Goal: Check status: Check status

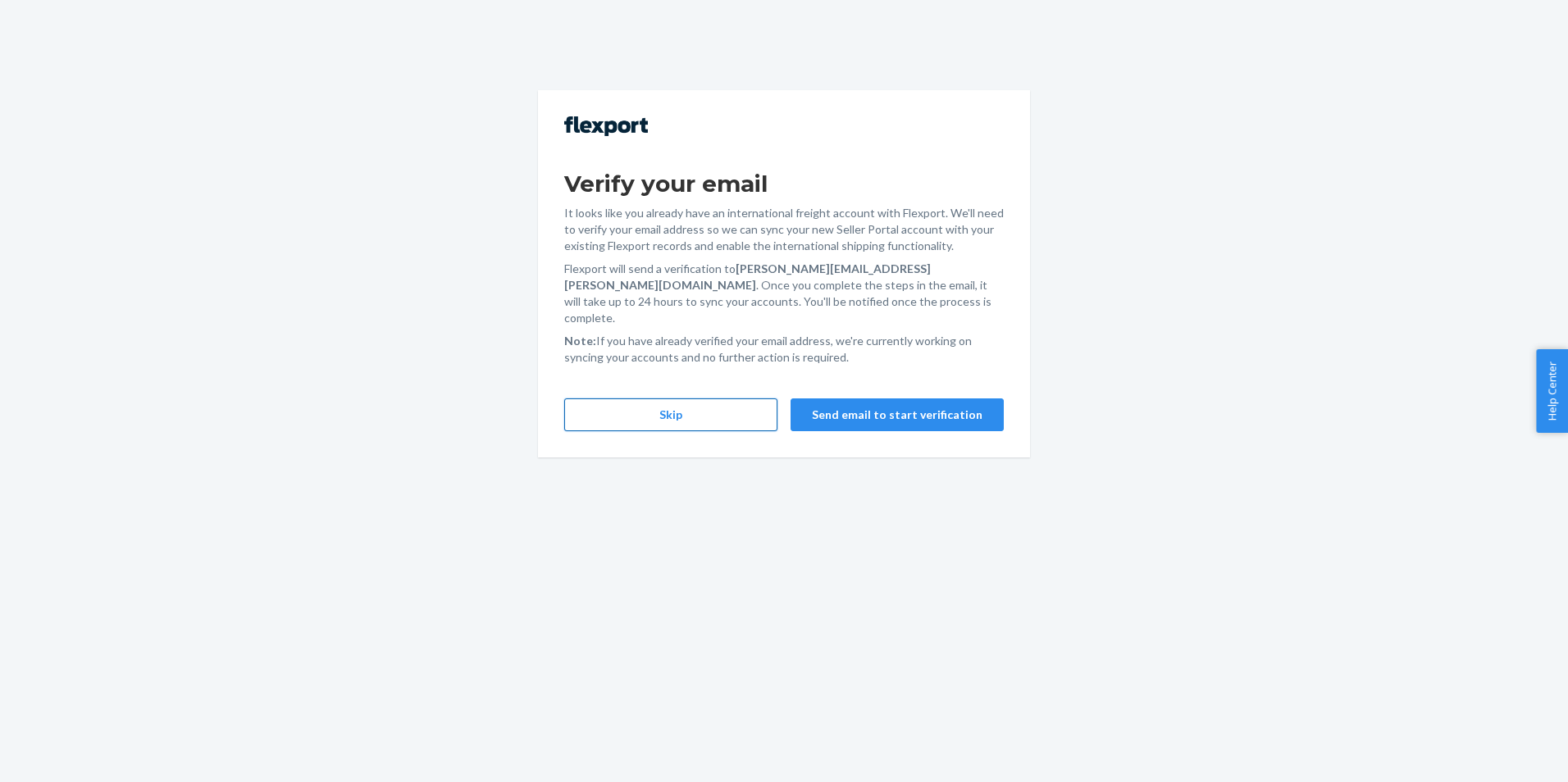
click at [669, 401] on button "Skip" at bounding box center [670, 415] width 213 height 33
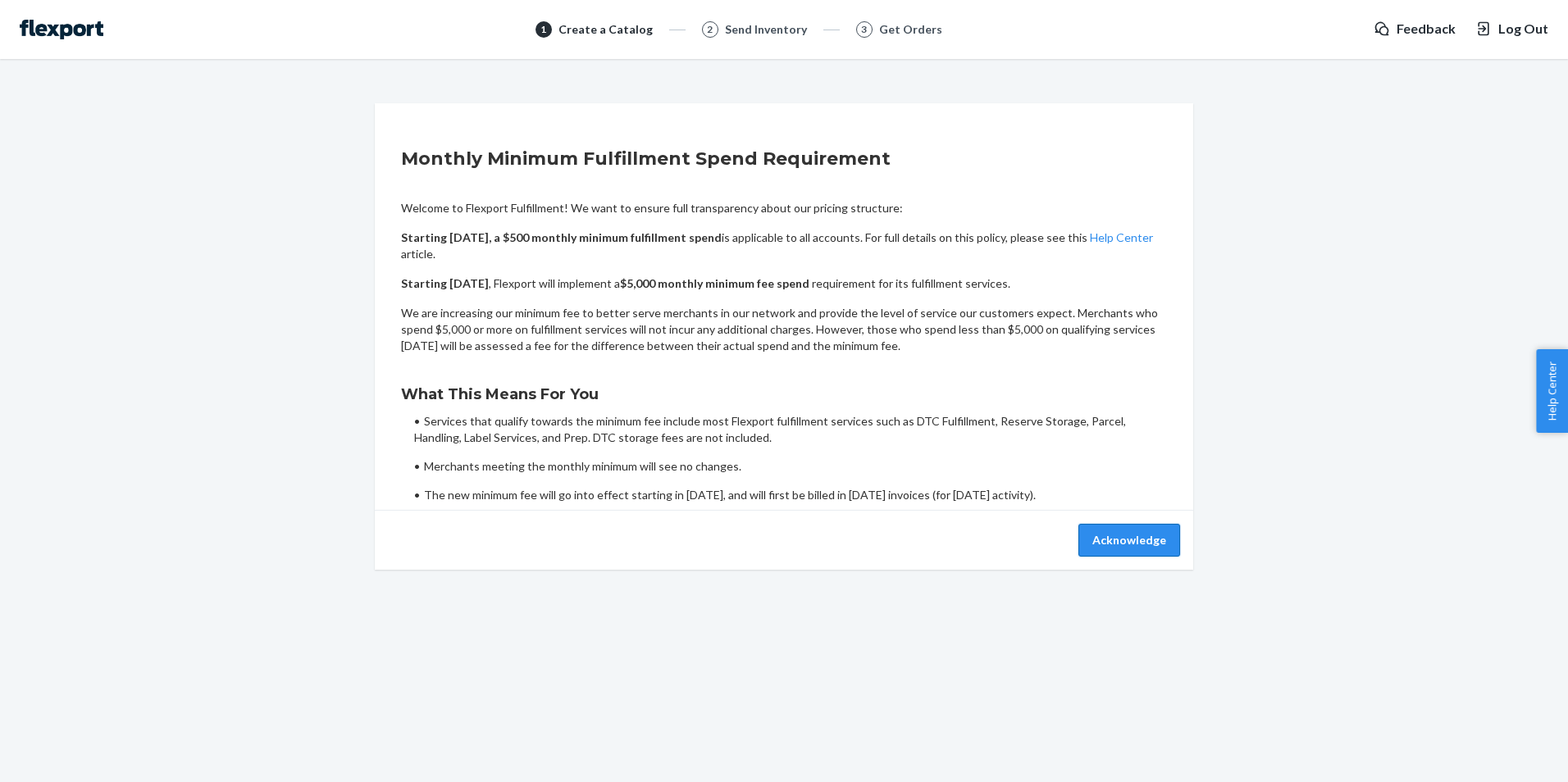
click at [1104, 545] on button "Acknowledge" at bounding box center [1129, 540] width 102 height 33
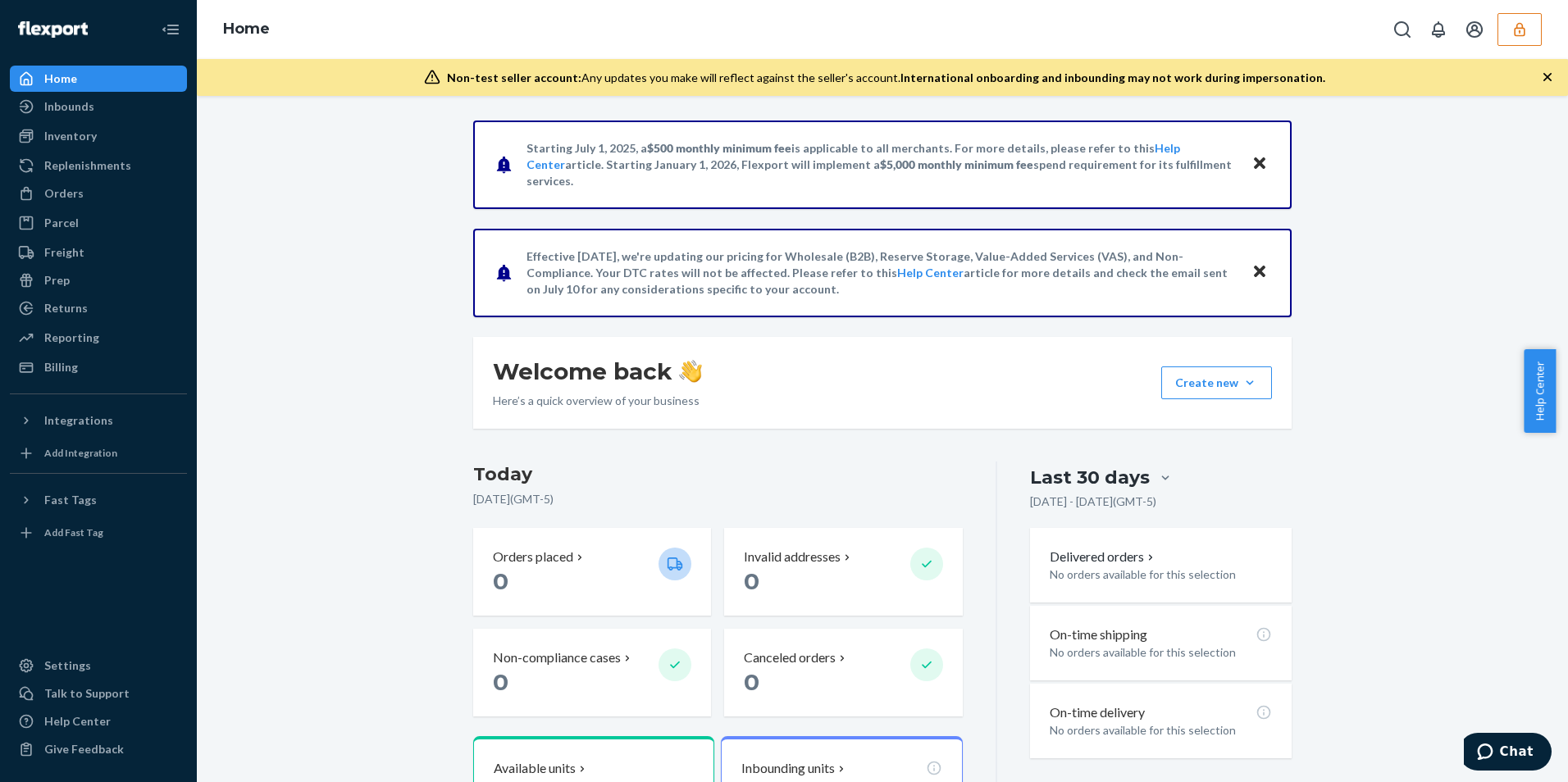
click at [1516, 28] on icon "button" at bounding box center [1519, 28] width 11 height 14
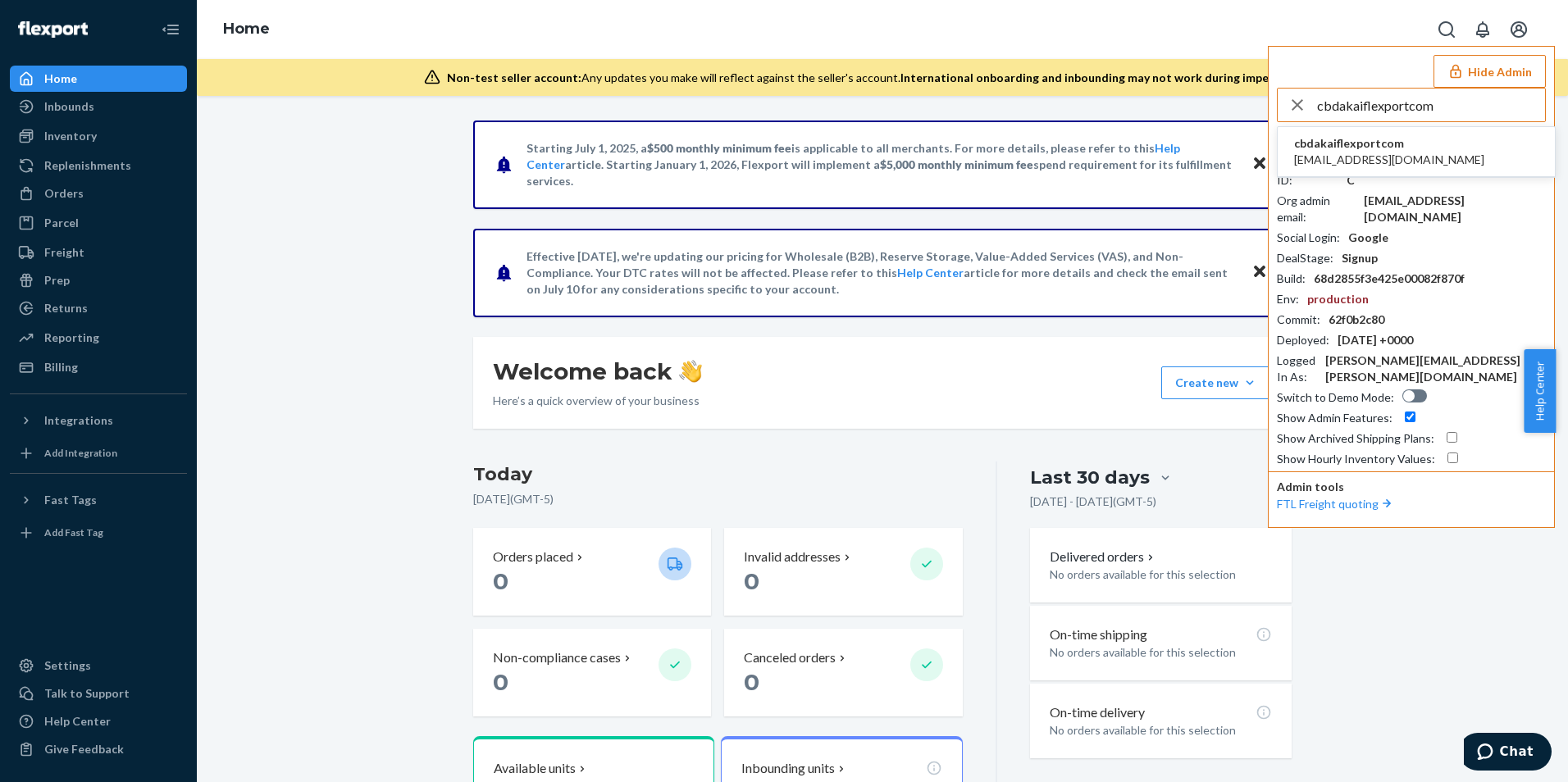
type input "cbdakaiflexportcom"
click at [1373, 161] on span "[EMAIL_ADDRESS][DOMAIN_NAME]" at bounding box center [1388, 160] width 190 height 17
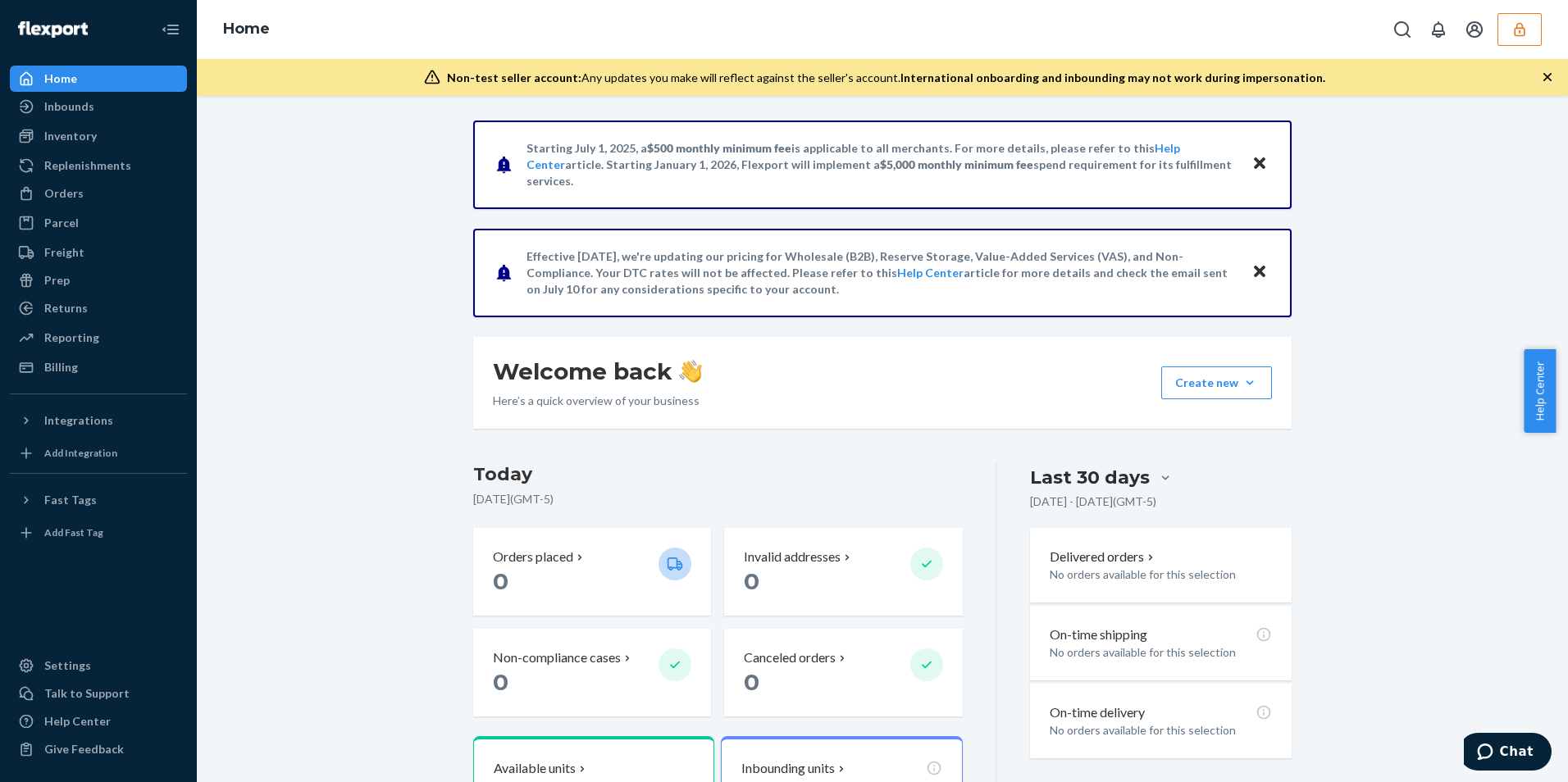
click at [337, 469] on div "Starting [DATE], a $500 monthly minimum fee is applicable to all merchants. For…" at bounding box center [882, 558] width 1346 height 876
click at [1511, 25] on icon "button" at bounding box center [1519, 29] width 17 height 17
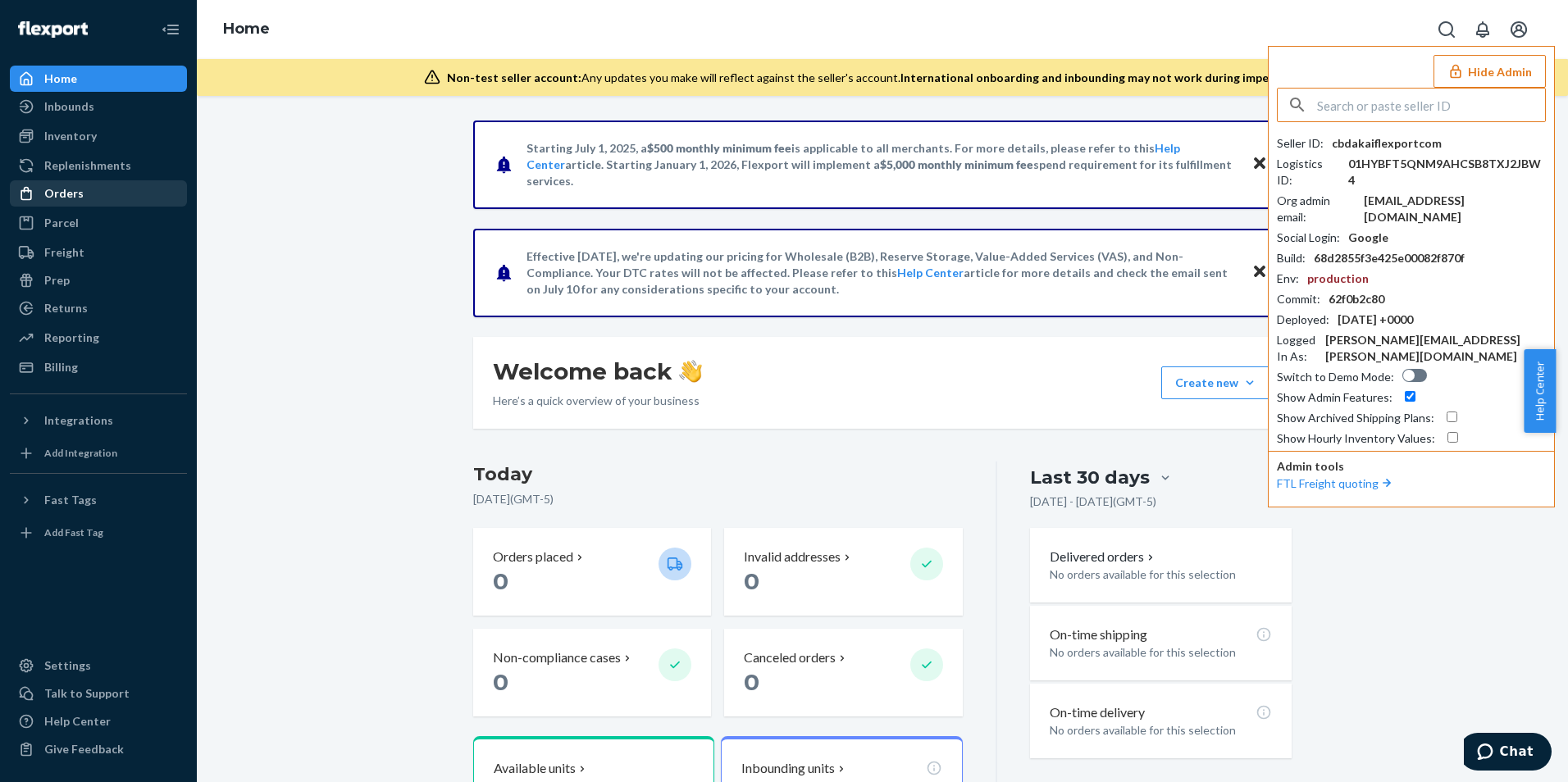
click at [60, 196] on div "Orders" at bounding box center [63, 193] width 39 height 17
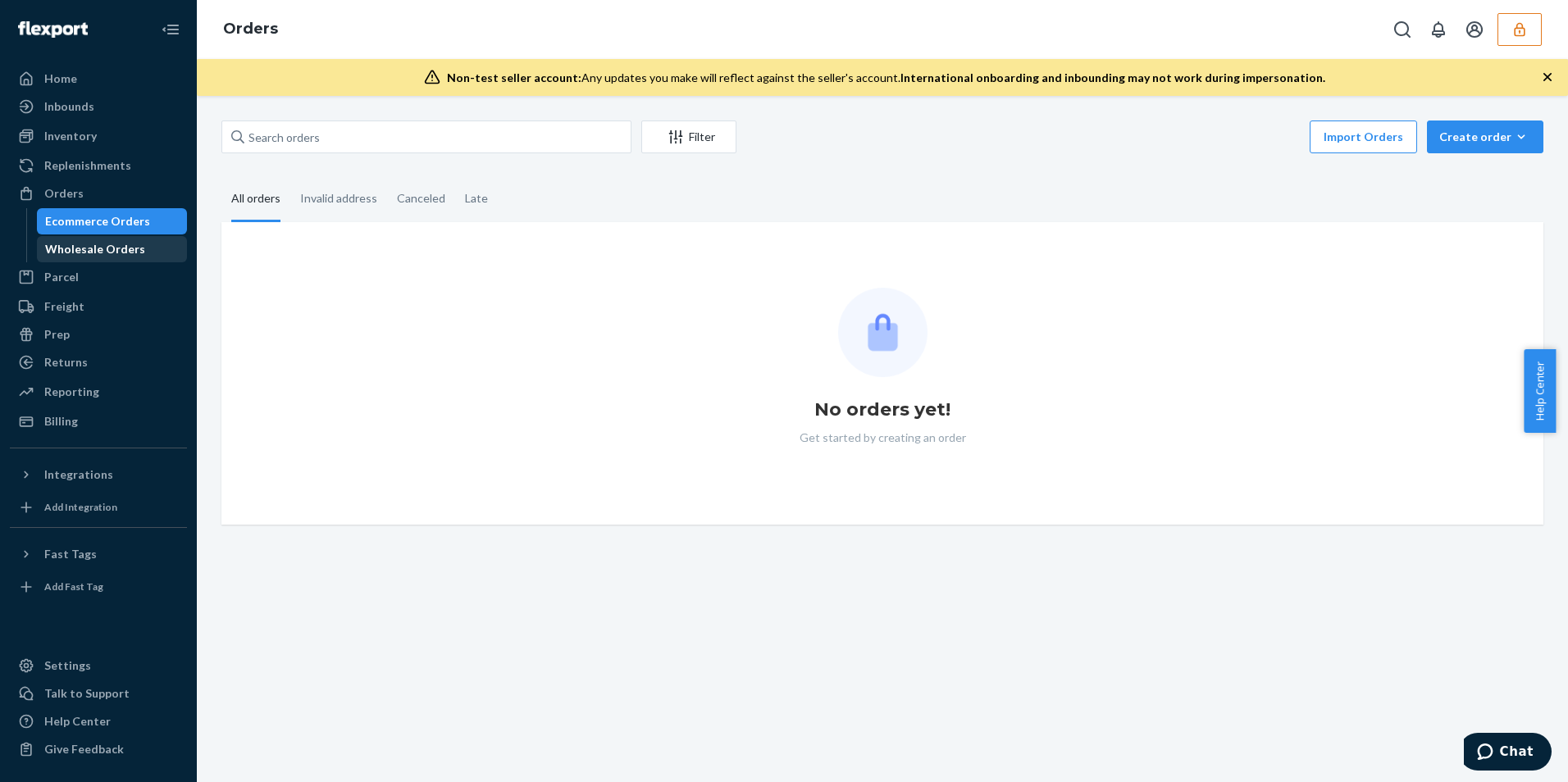
click at [86, 252] on div "Wholesale Orders" at bounding box center [94, 249] width 100 height 17
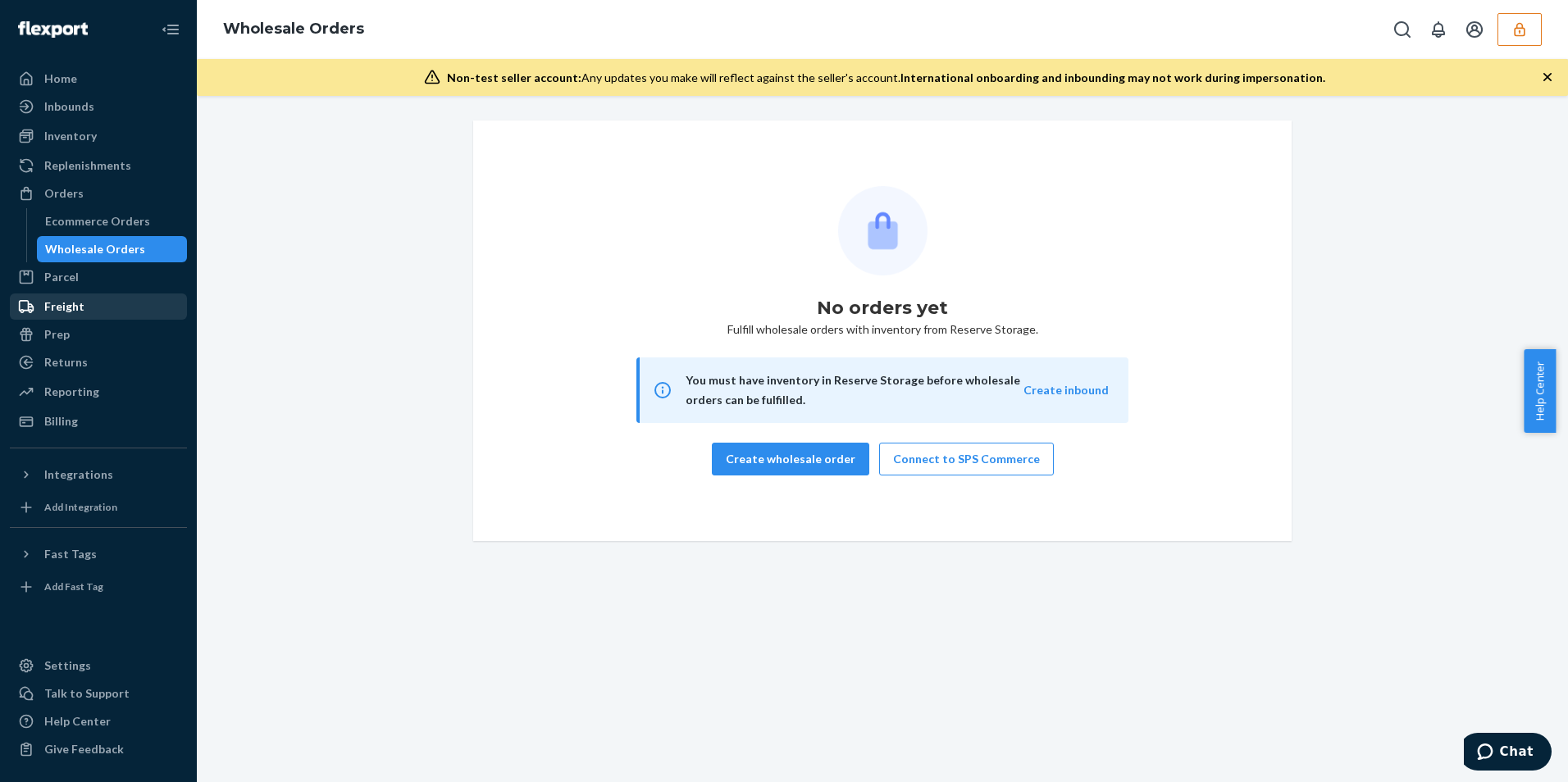
click at [84, 303] on div "Freight" at bounding box center [99, 306] width 174 height 23
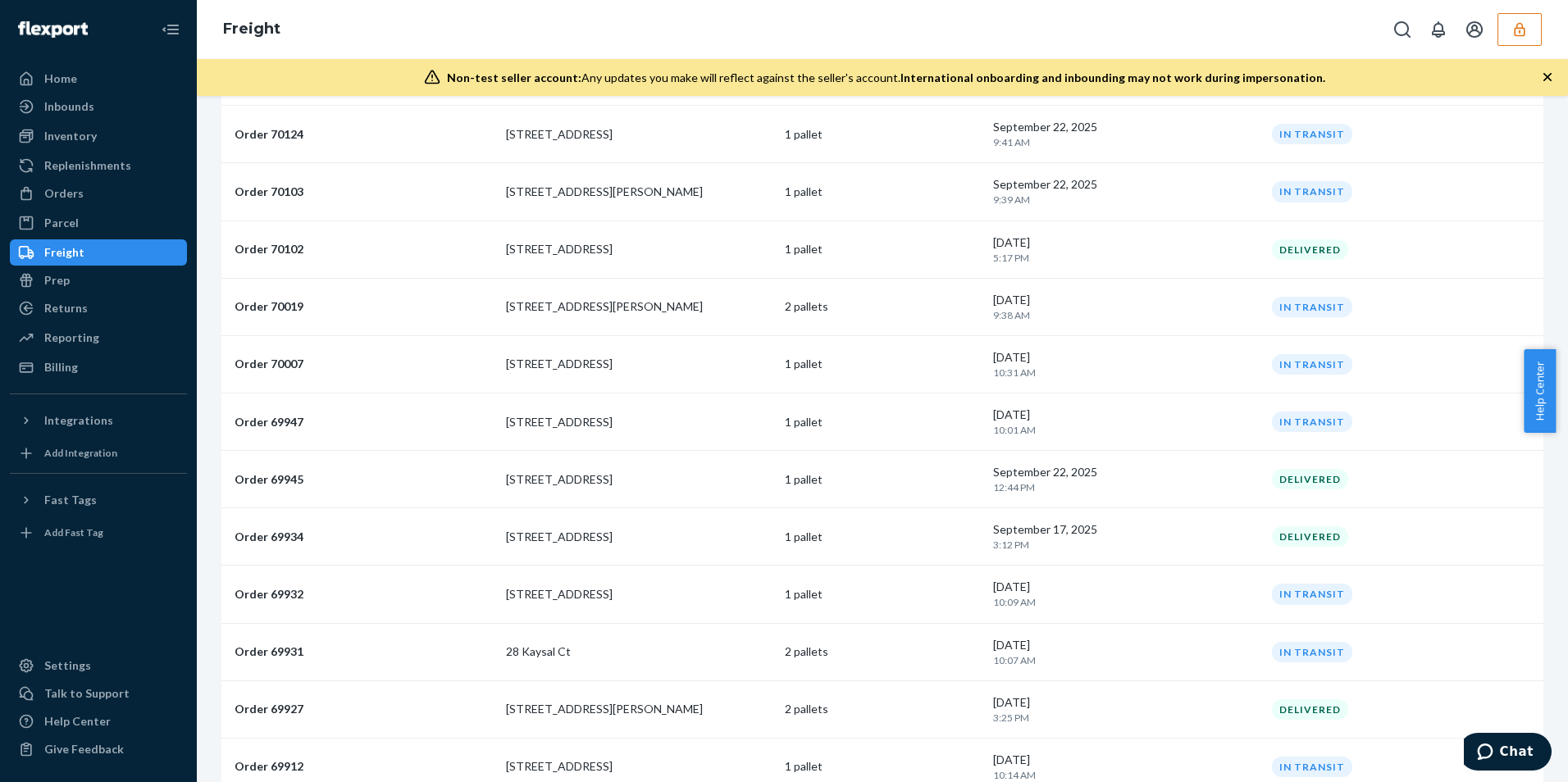
scroll to position [82, 0]
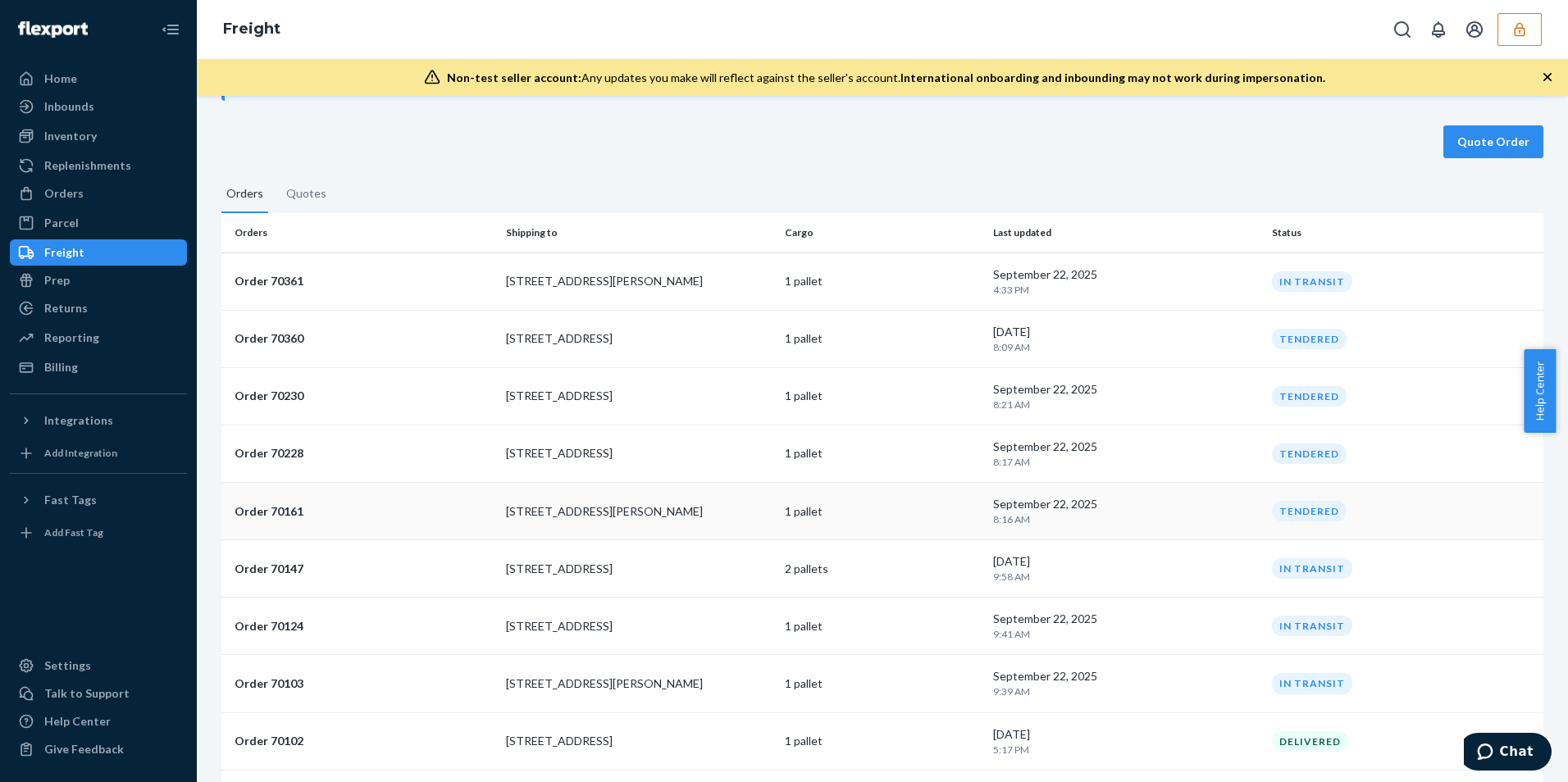
click at [535, 507] on p "11401 Harmon Rd" at bounding box center [638, 512] width 265 height 17
